Goal: Task Accomplishment & Management: Complete application form

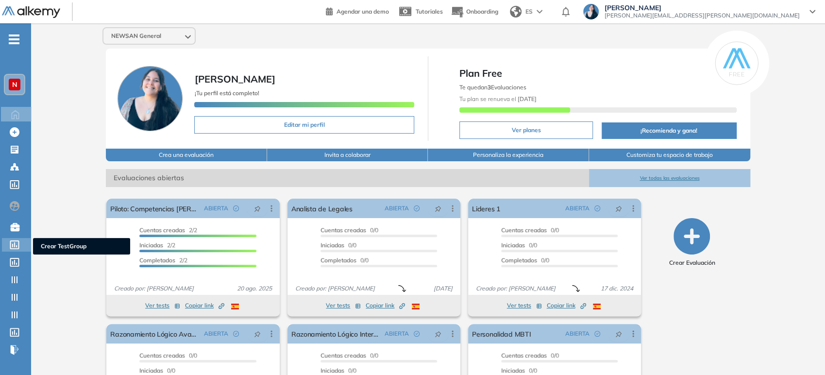
click at [13, 240] on icon at bounding box center [15, 244] width 10 height 9
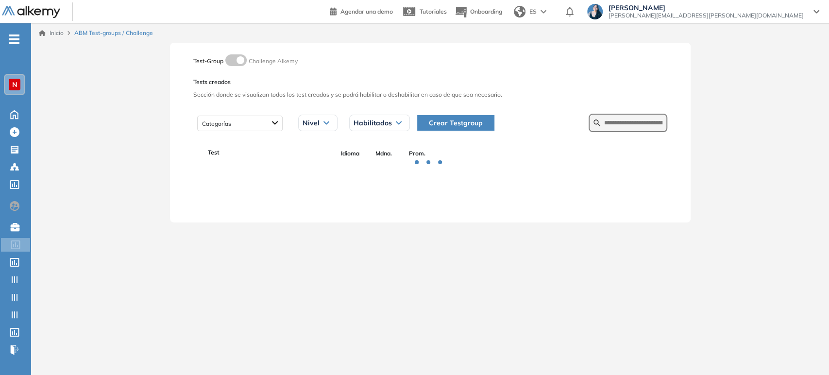
click at [13, 79] on div "N" at bounding box center [15, 85] width 12 height 12
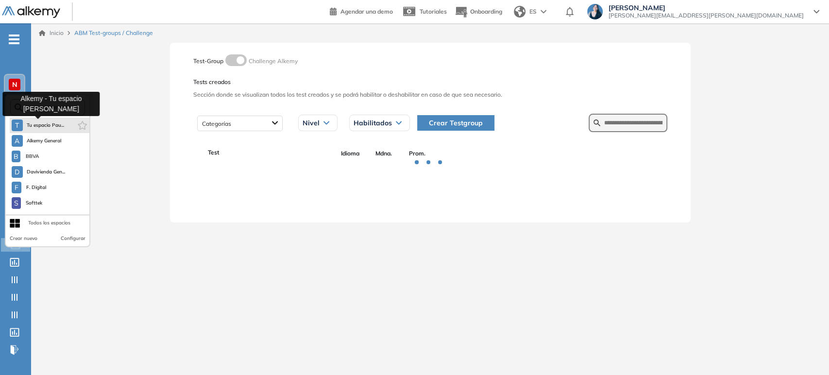
click at [39, 127] on span "Tu espacio Pau..." at bounding box center [46, 125] width 38 height 8
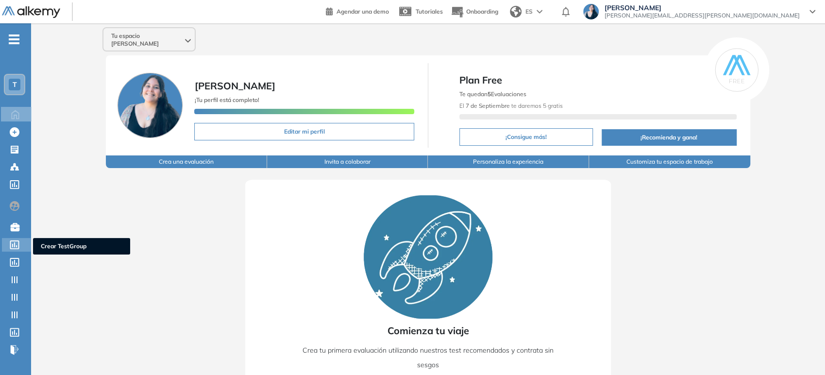
click at [12, 241] on icon at bounding box center [15, 244] width 10 height 9
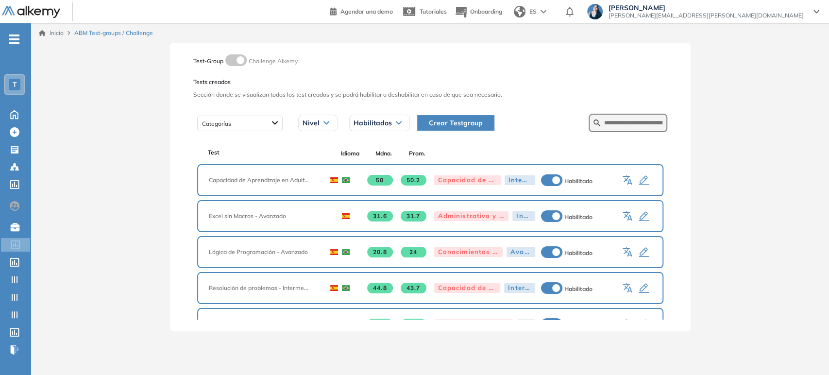
click at [468, 123] on span "Crear Testgroup" at bounding box center [456, 122] width 54 height 11
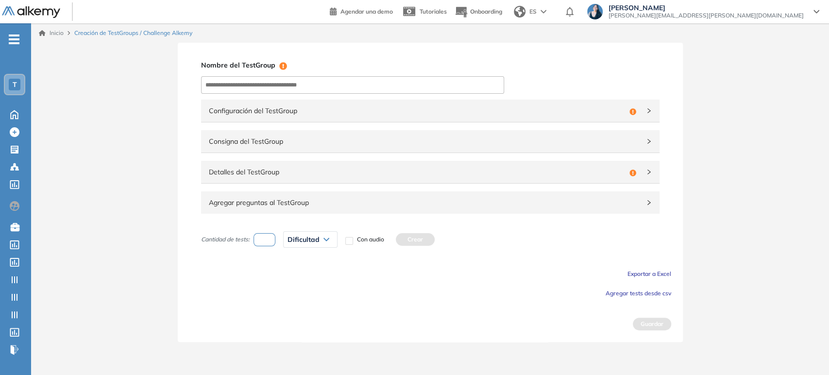
click at [275, 200] on span "Agregar preguntas al TestGroup" at bounding box center [424, 202] width 431 height 11
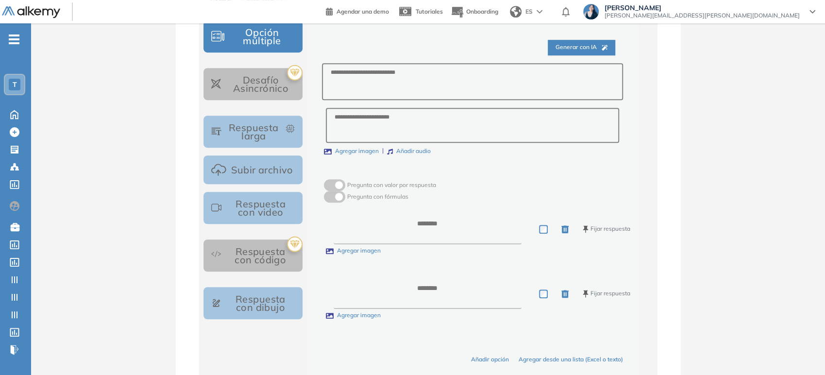
scroll to position [377, 0]
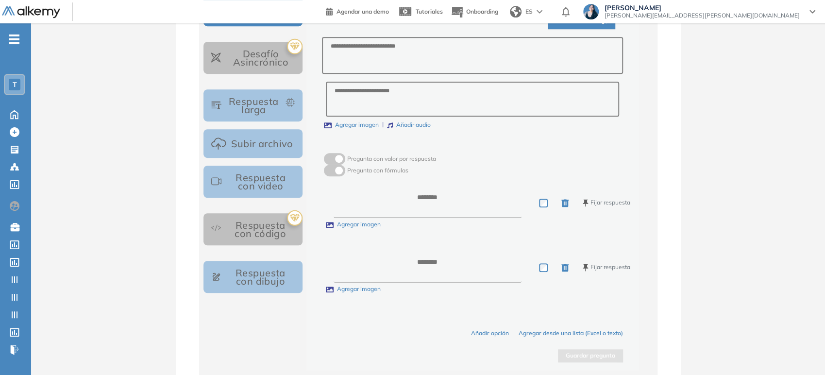
click at [265, 181] on button "Respuesta con video" at bounding box center [253, 182] width 100 height 32
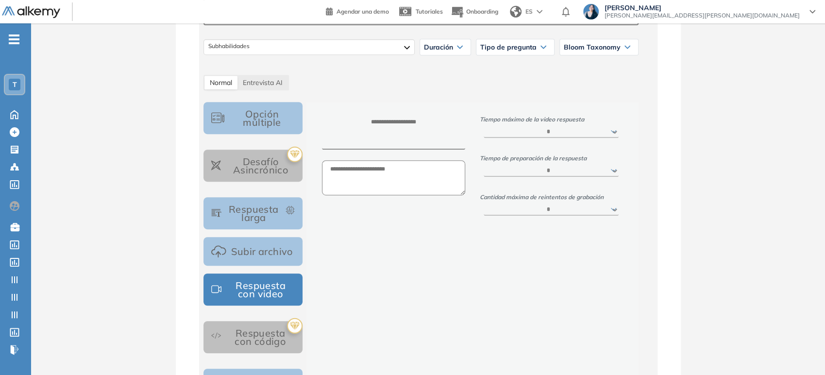
scroll to position [216, 0]
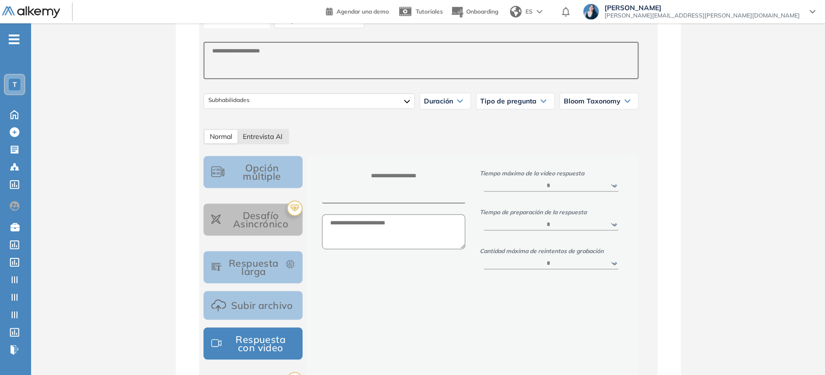
click at [261, 134] on span "Entrevista AI" at bounding box center [263, 136] width 40 height 9
select select "***"
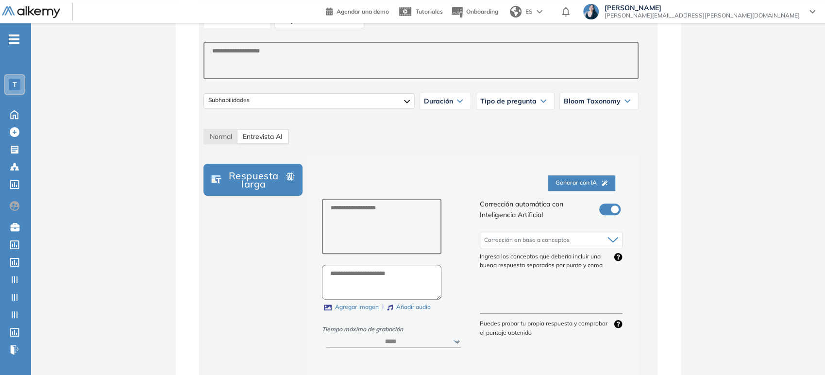
scroll to position [269, 0]
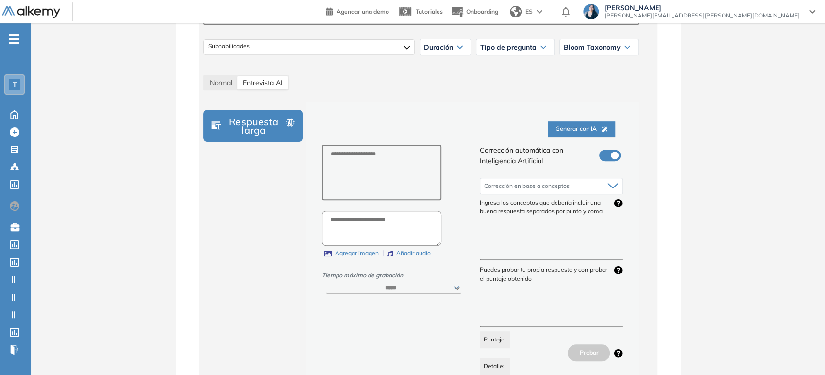
click at [527, 185] on span "Corrección en base a conceptos" at bounding box center [526, 186] width 85 height 8
click at [210, 79] on span "Normal" at bounding box center [221, 82] width 22 height 9
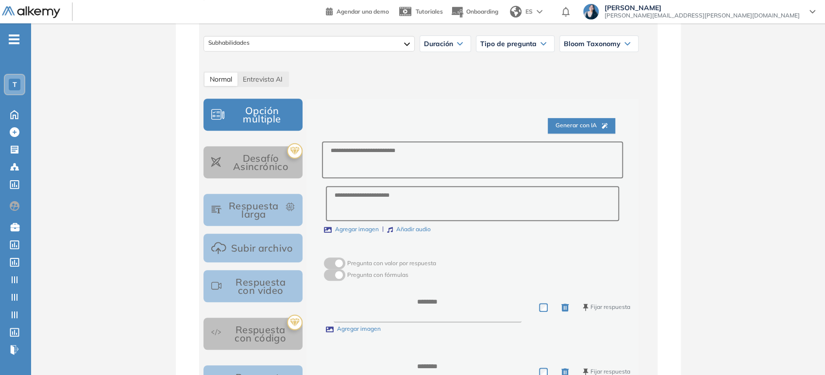
scroll to position [323, 0]
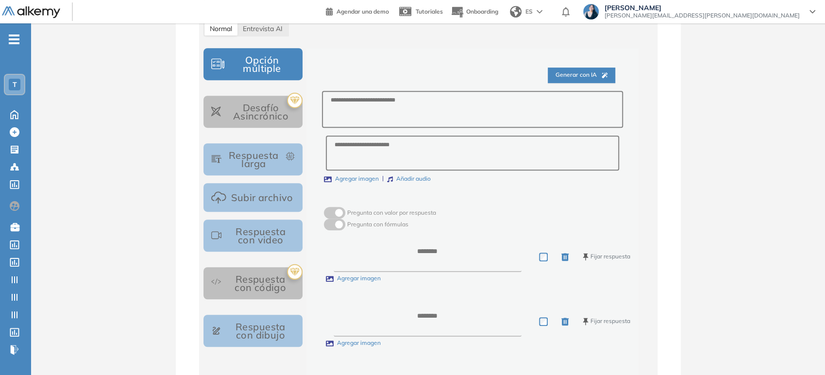
click at [272, 158] on button "Respuesta larga" at bounding box center [253, 159] width 100 height 32
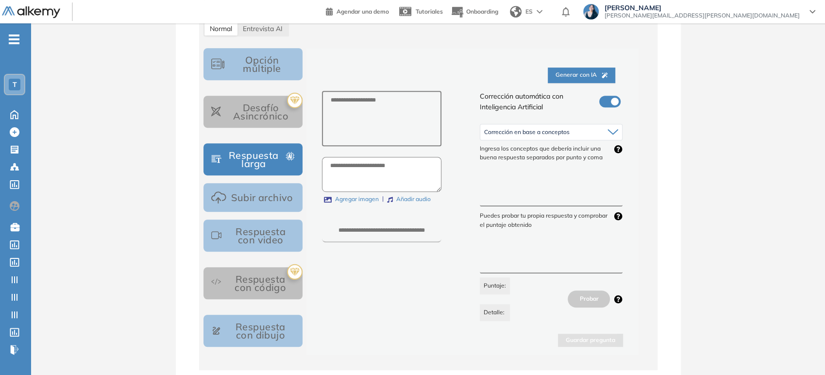
click at [528, 131] on span "Corrección en base a conceptos" at bounding box center [526, 132] width 85 height 8
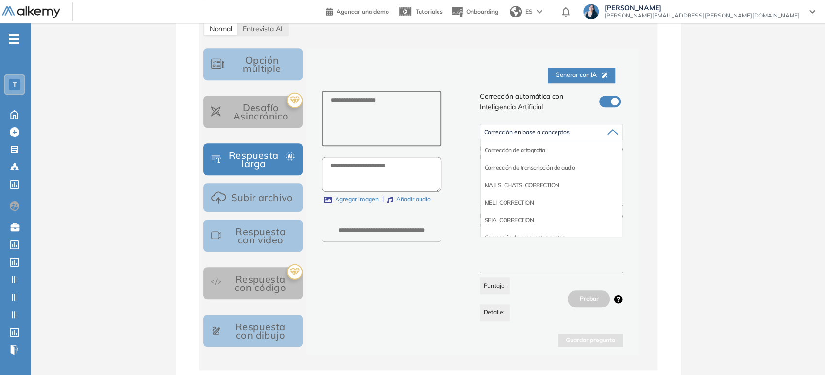
scroll to position [54, 0]
click at [535, 218] on li "Corrección de respuestas cortas" at bounding box center [525, 222] width 81 height 10
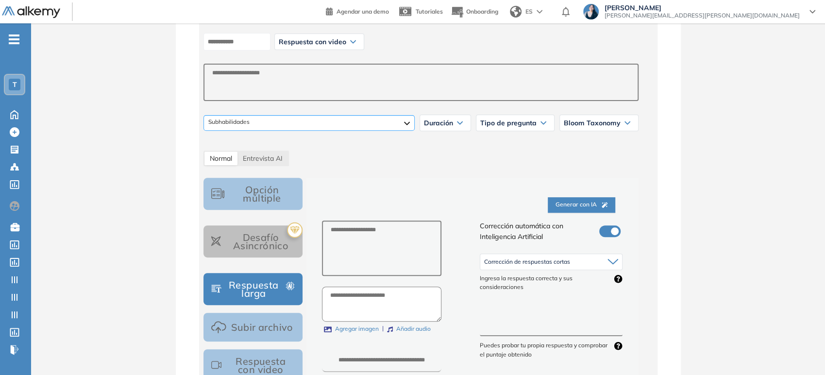
scroll to position [162, 0]
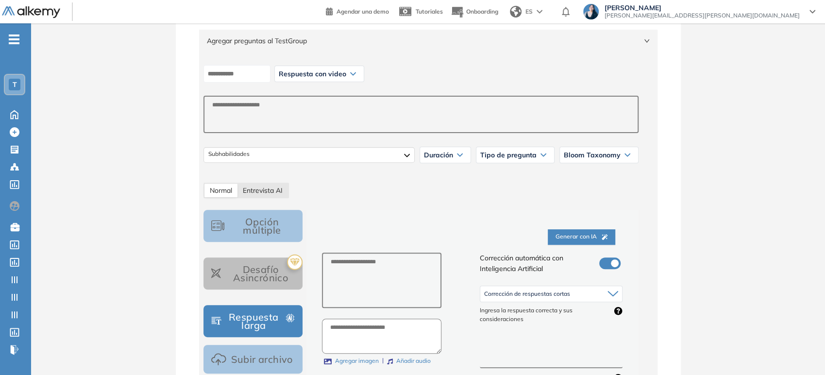
click at [251, 192] on span "Entrevista AI" at bounding box center [263, 190] width 40 height 9
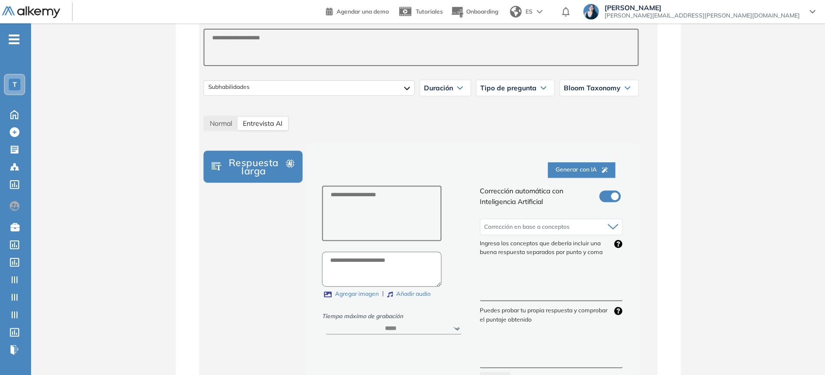
scroll to position [228, 0]
click at [452, 326] on select "****** ***** ***** ***** ***** *****" at bounding box center [393, 329] width 135 height 12
click at [452, 325] on select "****** ***** ***** ***** ***** *****" at bounding box center [393, 329] width 135 height 12
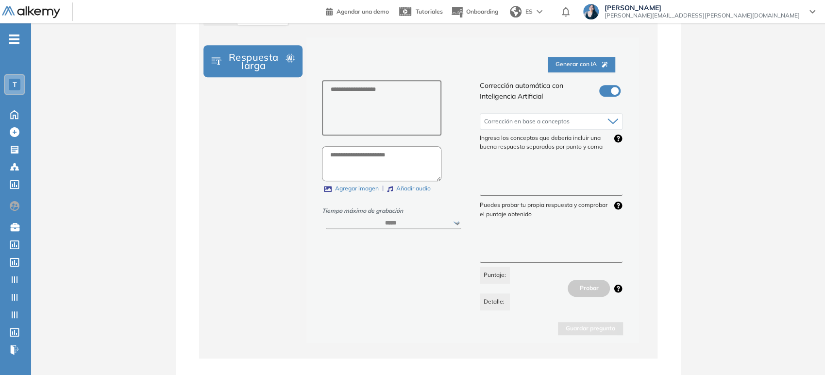
scroll to position [336, 0]
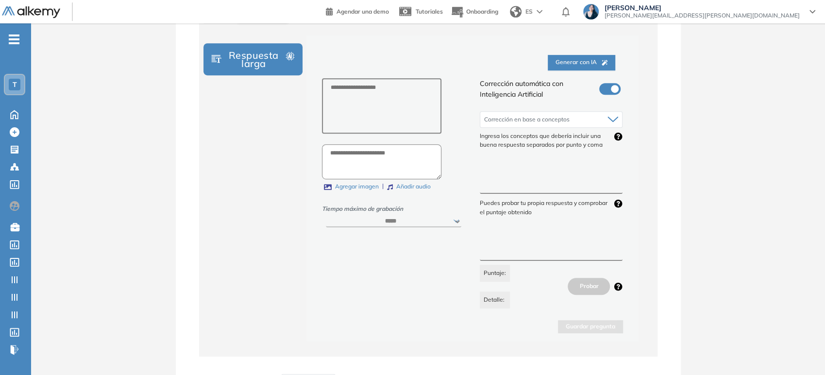
click at [450, 220] on select "****** ***** ***** ***** ***** *****" at bounding box center [393, 222] width 135 height 12
select select "***"
click at [326, 216] on select "****** ***** ***** ***** ***** *****" at bounding box center [393, 222] width 135 height 12
click at [547, 184] on textarea at bounding box center [551, 175] width 143 height 36
click at [511, 240] on textarea at bounding box center [551, 242] width 143 height 36
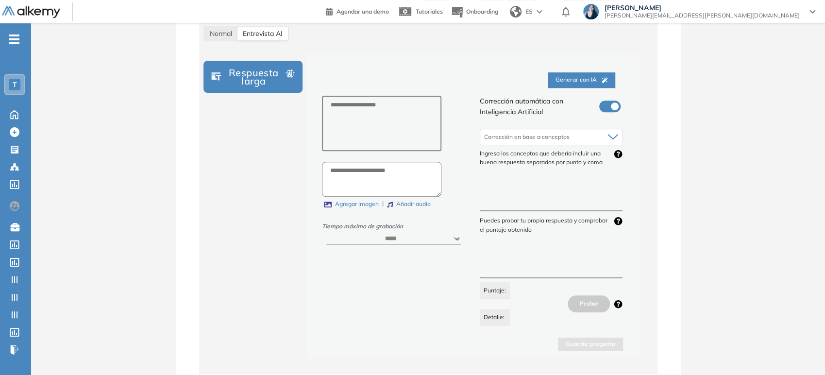
scroll to position [282, 0]
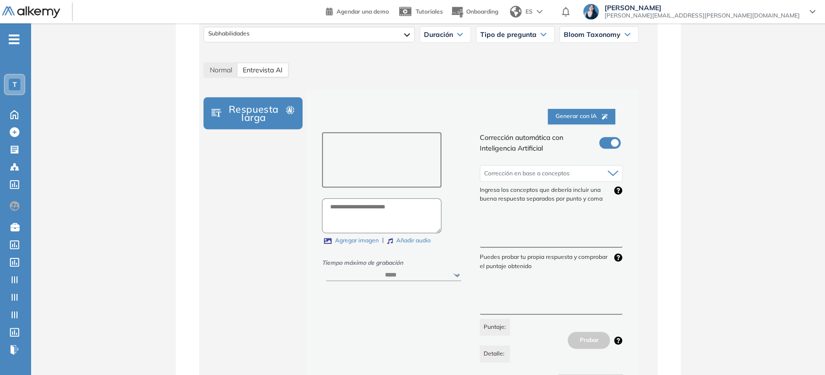
click at [360, 158] on textarea at bounding box center [381, 159] width 119 height 55
paste textarea "**********"
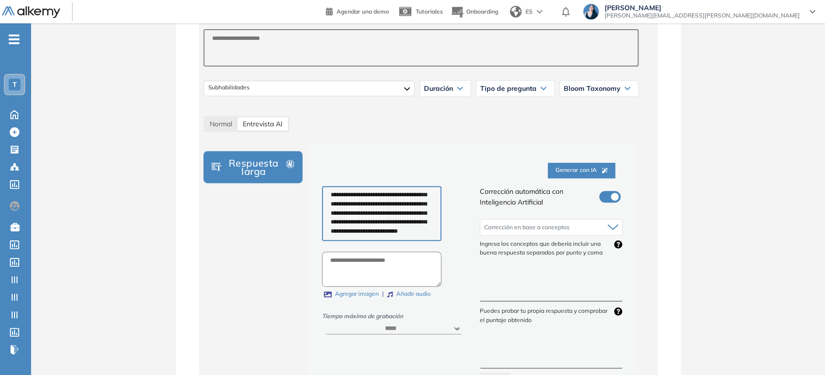
scroll to position [0, 0]
type textarea "**********"
click at [513, 290] on textarea at bounding box center [551, 283] width 143 height 36
paste textarea "**********"
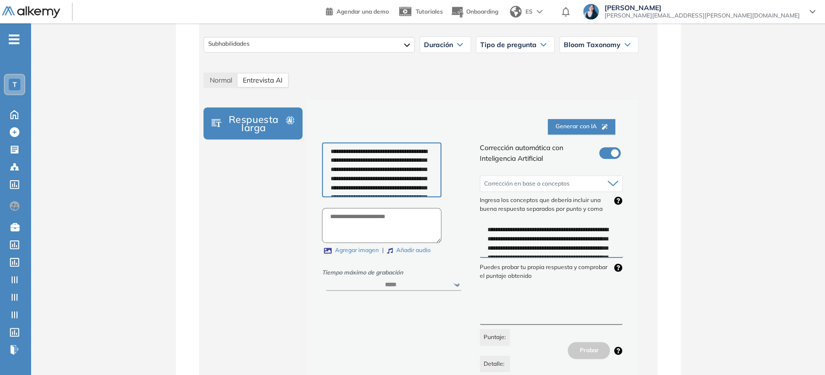
scroll to position [336, 0]
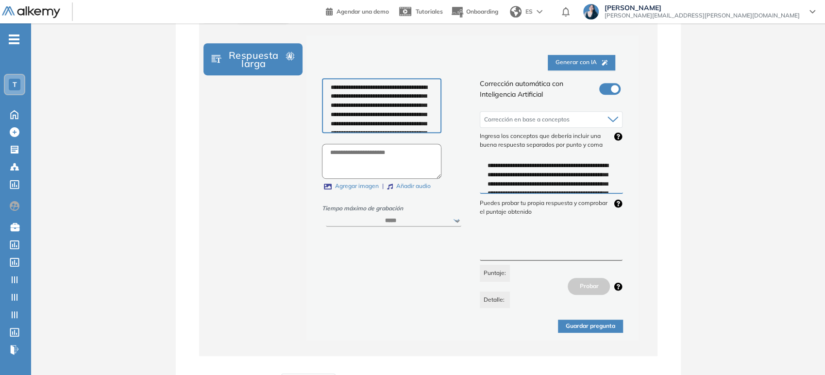
type textarea "**********"
click at [639, 239] on div "**********" at bounding box center [421, 187] width 443 height 305
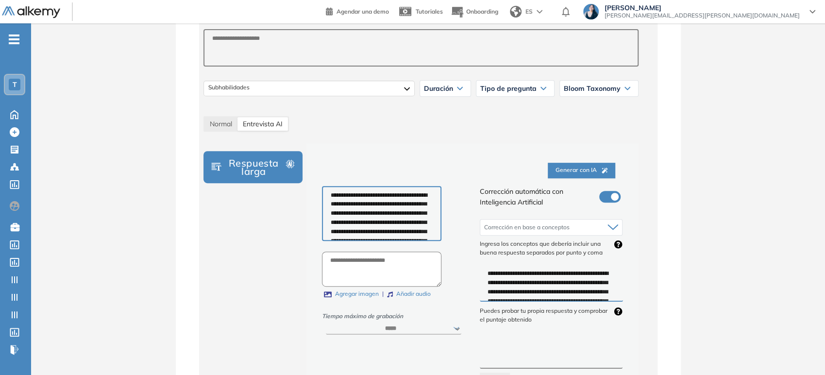
scroll to position [120, 0]
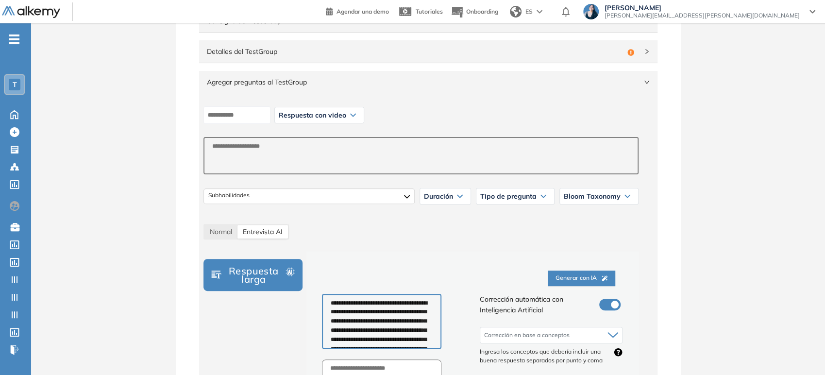
click at [364, 116] on div "Respuesta con video" at bounding box center [319, 115] width 89 height 16
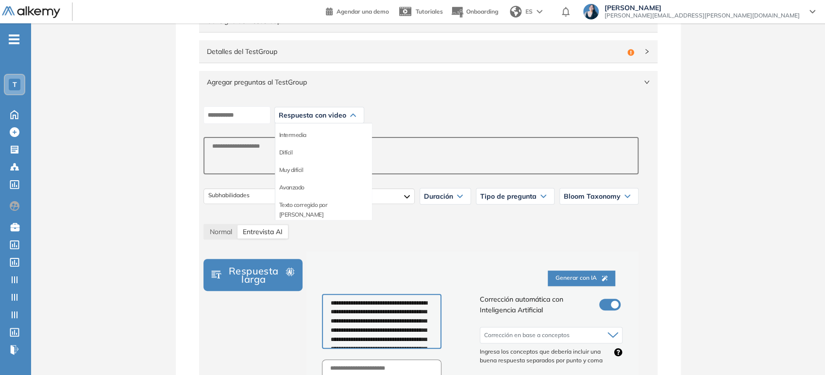
scroll to position [68, 0]
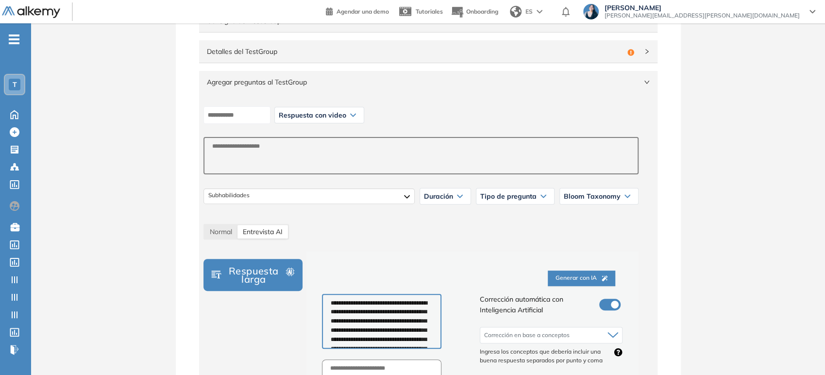
click at [465, 226] on div "Normal Entrevista AI" at bounding box center [420, 232] width 435 height 16
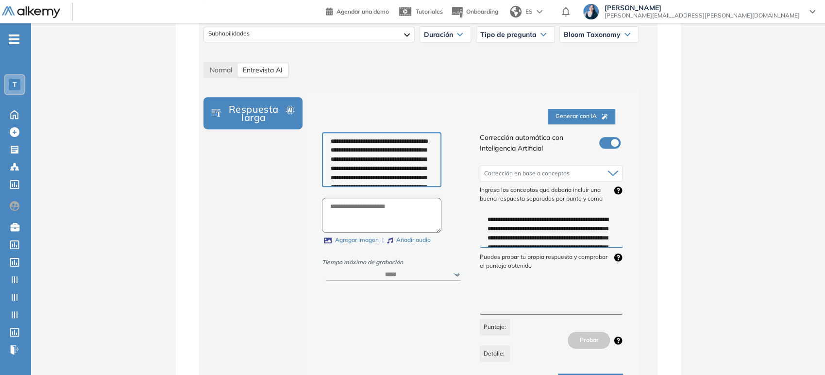
scroll to position [336, 0]
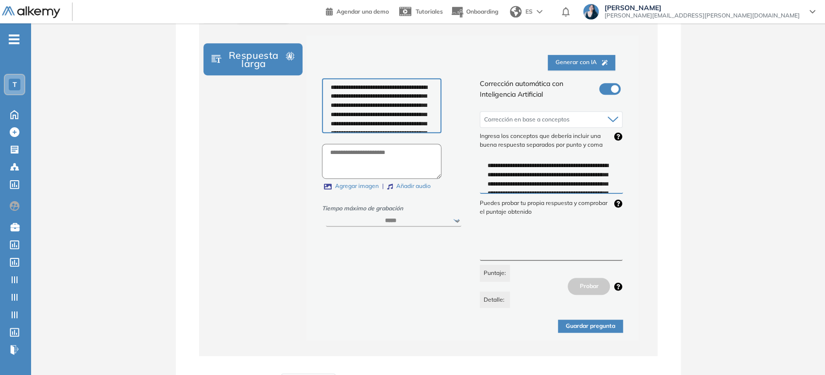
click at [501, 246] on textarea at bounding box center [551, 242] width 143 height 36
paste textarea "**********"
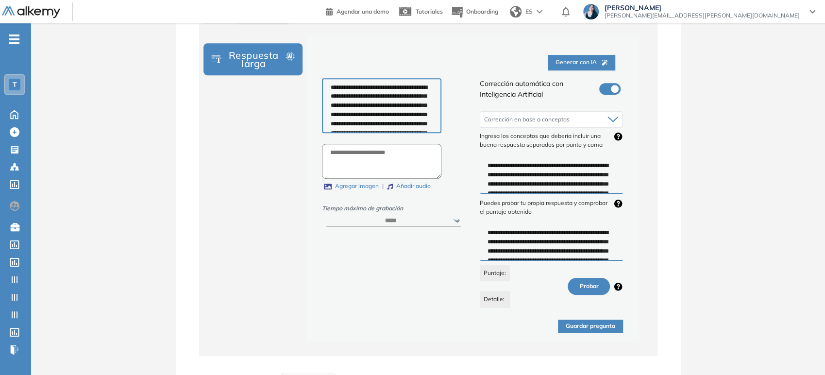
scroll to position [23, 0]
type textarea "**********"
click at [583, 284] on button "Probar" at bounding box center [589, 286] width 42 height 17
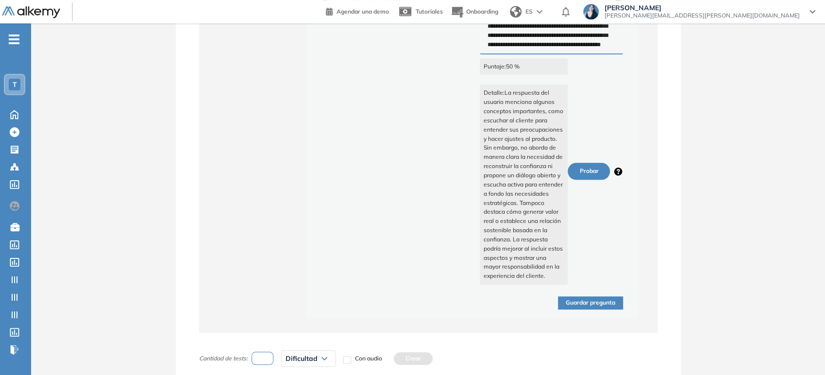
scroll to position [552, 0]
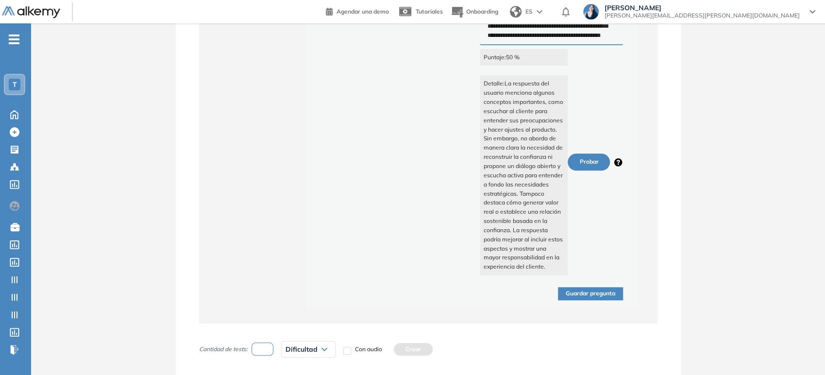
click at [569, 289] on button "Guardar pregunta" at bounding box center [590, 293] width 65 height 13
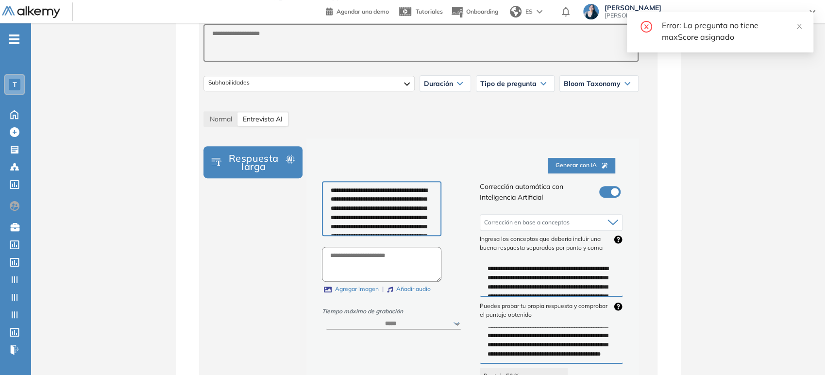
scroll to position [66, 0]
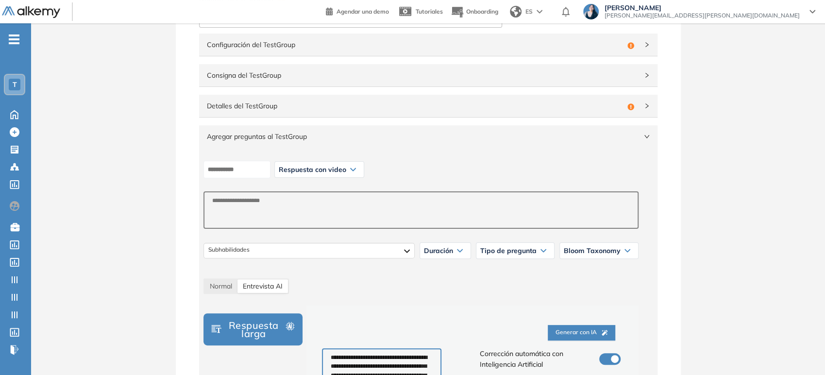
click at [457, 255] on div "Duración" at bounding box center [445, 251] width 50 height 16
click at [426, 338] on li "3" at bounding box center [425, 341] width 3 height 10
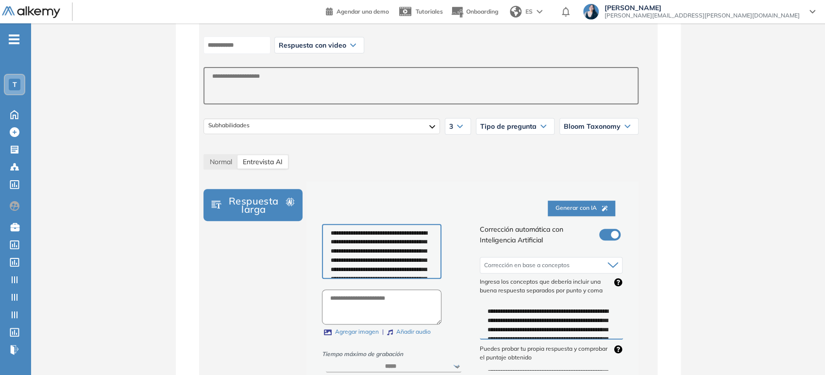
scroll to position [120, 0]
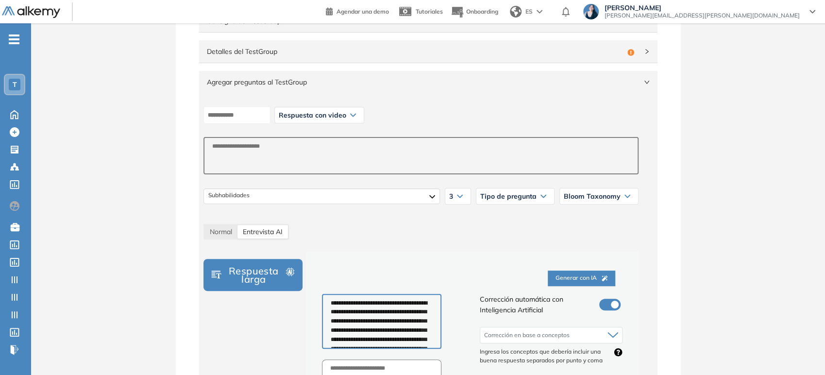
click at [466, 194] on div "3" at bounding box center [457, 196] width 25 height 16
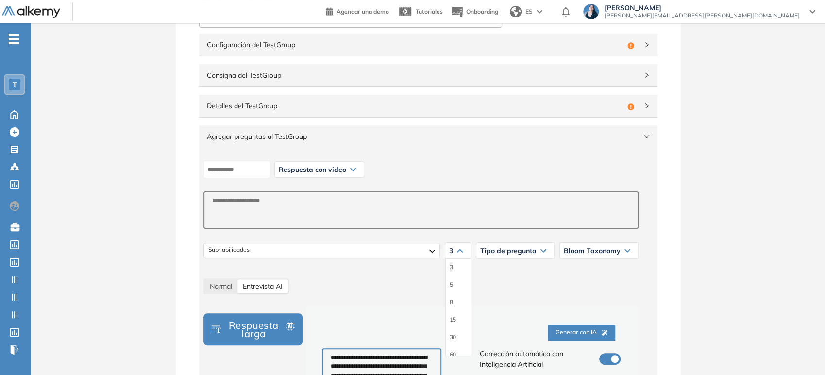
scroll to position [50, 0]
click at [512, 253] on div "Tipo de pregunta" at bounding box center [515, 251] width 78 height 16
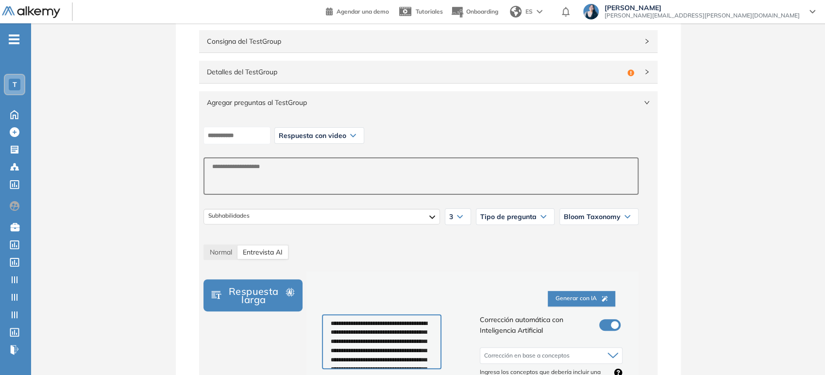
scroll to position [66, 0]
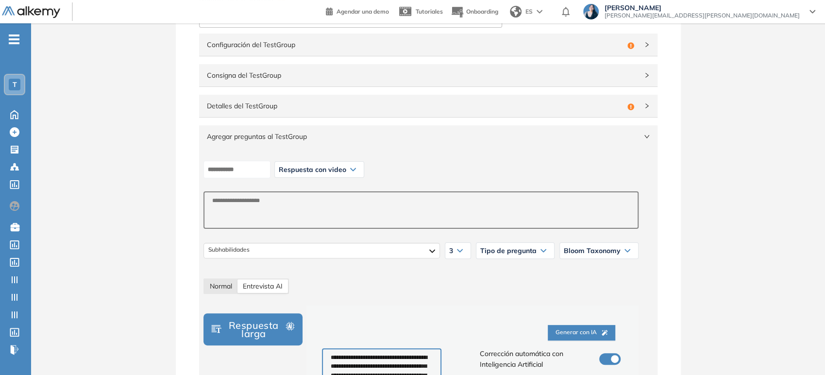
click at [231, 283] on span "Normal" at bounding box center [221, 286] width 22 height 9
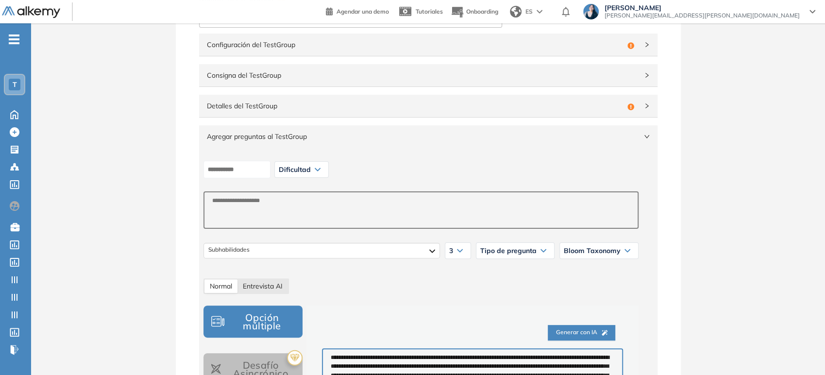
click at [264, 289] on div "Entrevista AI" at bounding box center [262, 286] width 50 height 14
select select "***"
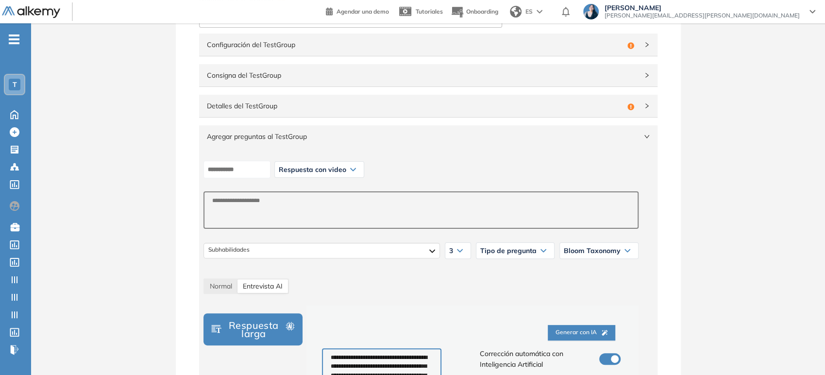
click at [451, 252] on span "3" at bounding box center [451, 251] width 4 height 8
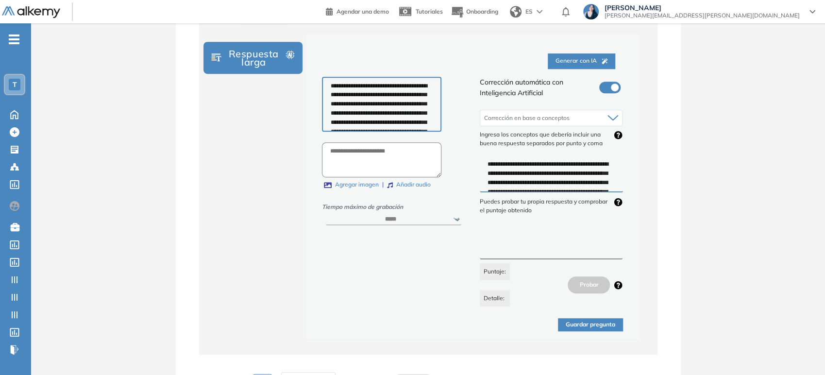
scroll to position [444, 0]
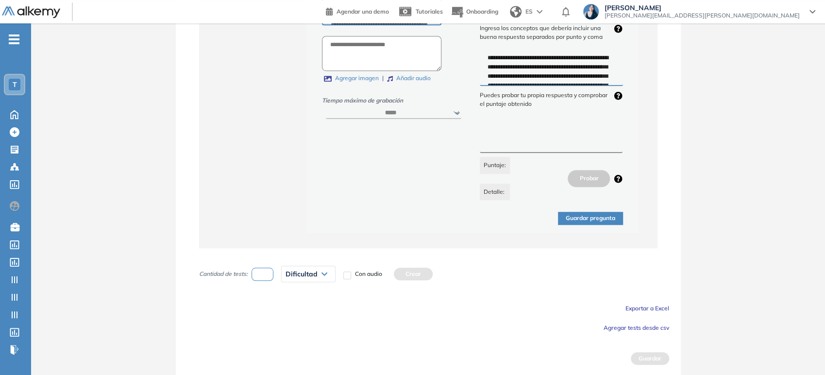
click at [607, 215] on button "Guardar pregunta" at bounding box center [590, 218] width 65 height 13
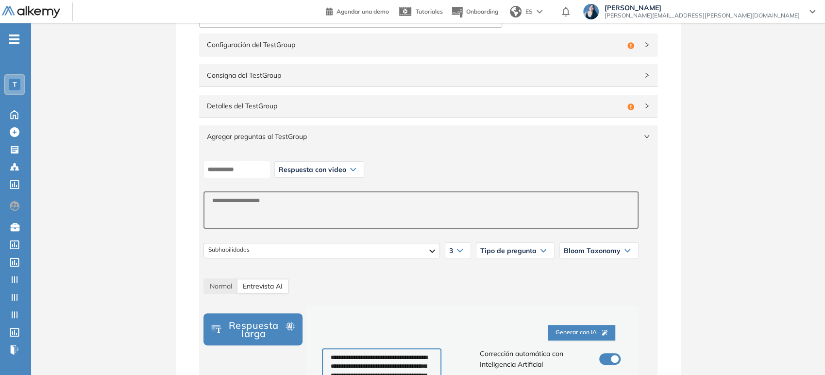
scroll to position [120, 0]
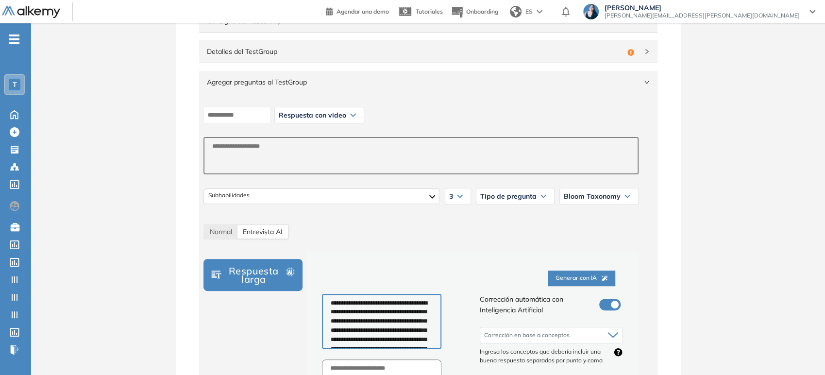
click at [541, 198] on div "Tipo de pregunta" at bounding box center [515, 196] width 78 height 16
click at [505, 235] on li "Evaluation" at bounding box center [494, 235] width 26 height 10
click at [533, 199] on span "Evaluation" at bounding box center [519, 196] width 34 height 8
click at [518, 248] on li "Self Evaluation" at bounding box center [520, 252] width 37 height 10
click at [529, 201] on div "Self Evaluation" at bounding box center [519, 196] width 70 height 16
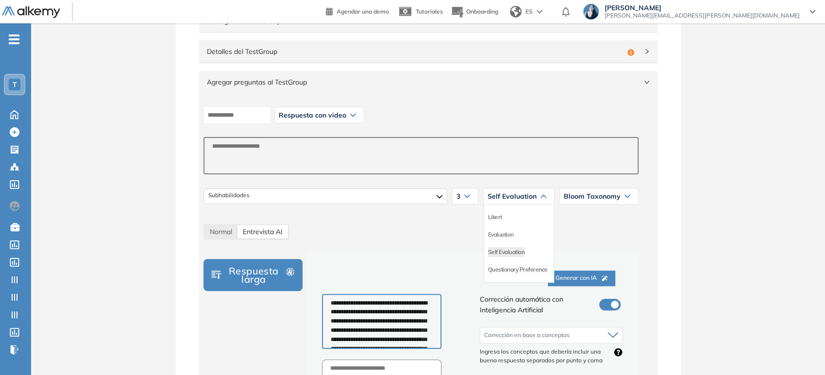
click at [504, 267] on li "Questionary Preference" at bounding box center [518, 270] width 60 height 10
click at [532, 196] on span "Questionary Preference" at bounding box center [499, 196] width 76 height 8
click at [472, 232] on li "Evaluation" at bounding box center [474, 235] width 26 height 10
click at [581, 203] on div "[PERSON_NAME] Taxonomy Nivel 1 - Recordar Nivel 2 - Comprender Nivel 3 - Aplica…" at bounding box center [598, 196] width 79 height 17
click at [474, 198] on span "3" at bounding box center [473, 196] width 4 height 8
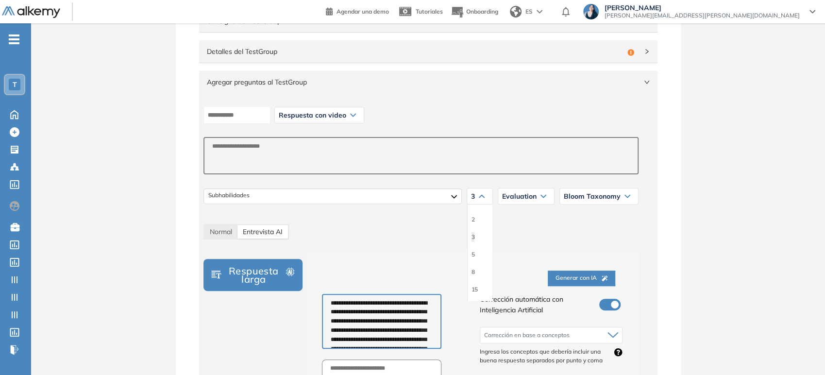
click at [474, 233] on li "3" at bounding box center [472, 237] width 3 height 10
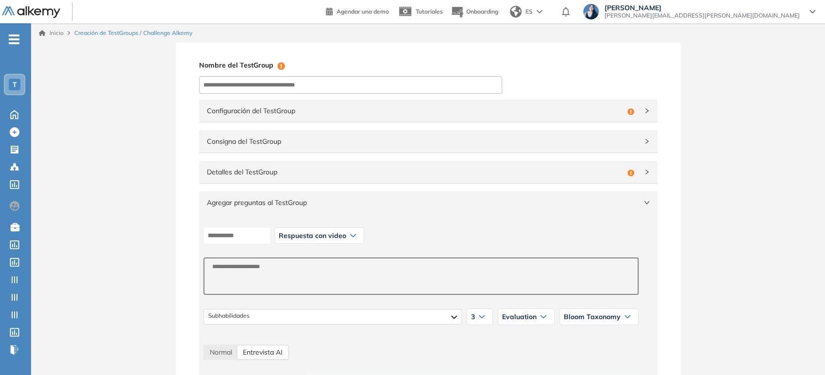
scroll to position [108, 0]
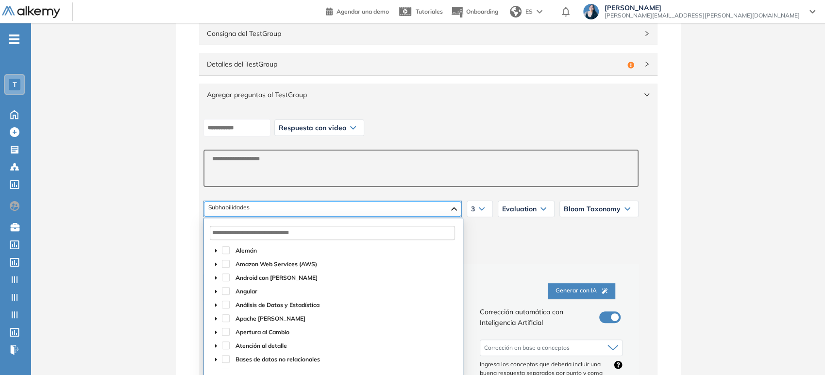
click at [399, 207] on div at bounding box center [332, 209] width 257 height 16
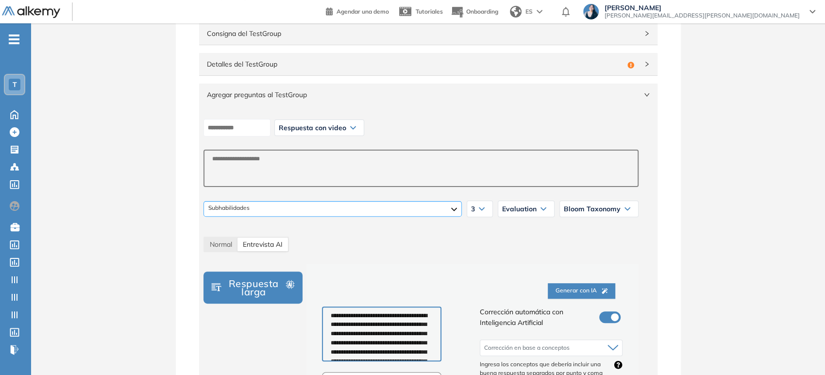
click at [399, 207] on div at bounding box center [332, 209] width 258 height 16
click at [213, 247] on span "Normal" at bounding box center [221, 244] width 22 height 9
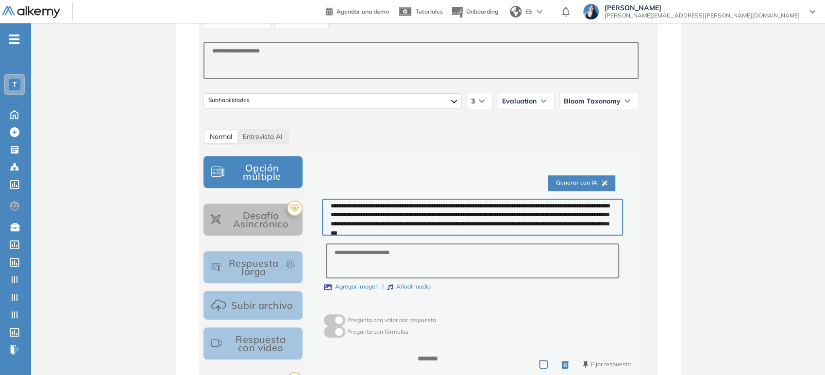
scroll to position [0, 0]
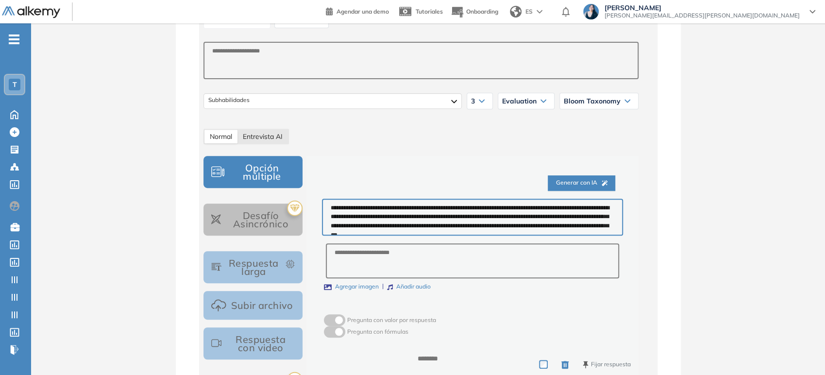
click at [268, 137] on span "Entrevista AI" at bounding box center [263, 136] width 40 height 9
select select "***"
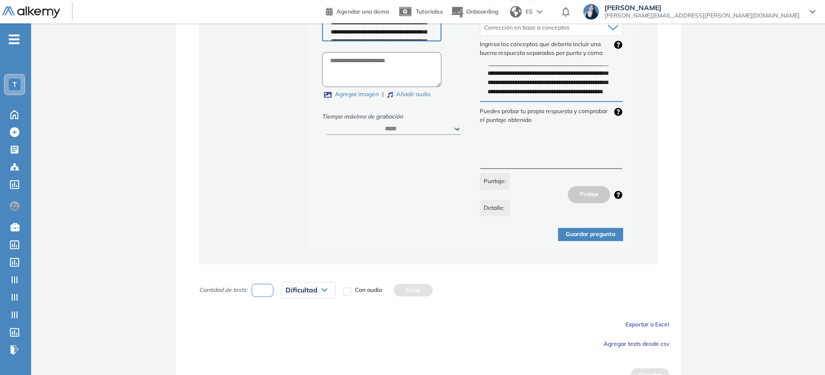
scroll to position [431, 0]
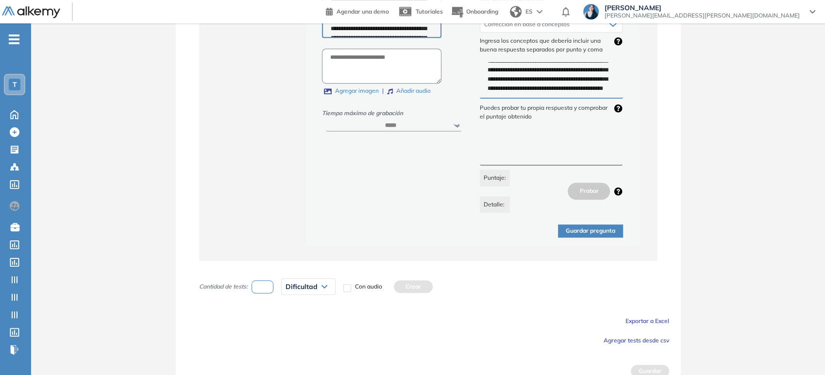
click at [588, 234] on button "Guardar pregunta" at bounding box center [590, 230] width 65 height 13
